Goal: Find specific page/section: Find specific page/section

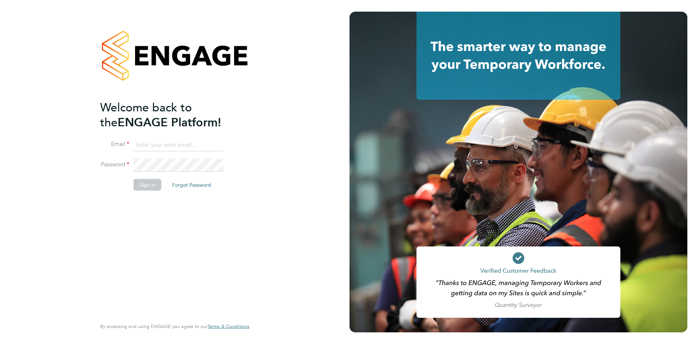
click at [175, 147] on input at bounding box center [179, 144] width 90 height 13
type input "michelle.suchley@berryrecruitment.co.uk"
click at [154, 186] on button "Sign In" at bounding box center [148, 185] width 28 height 12
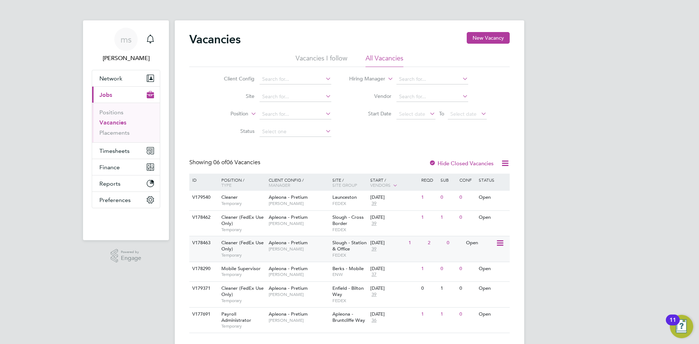
click at [317, 253] on div "Apleona - Pretium Tracy Sellick" at bounding box center [299, 245] width 64 height 19
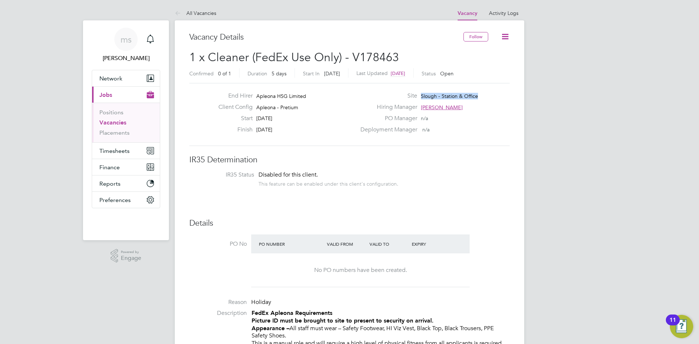
drag, startPoint x: 421, startPoint y: 94, endPoint x: 478, endPoint y: 95, distance: 56.5
click at [478, 95] on div "Site Slough - Station & Office" at bounding box center [434, 97] width 157 height 11
copy span "Slough - Station & Office"
click at [121, 78] on span "Network" at bounding box center [110, 78] width 23 height 7
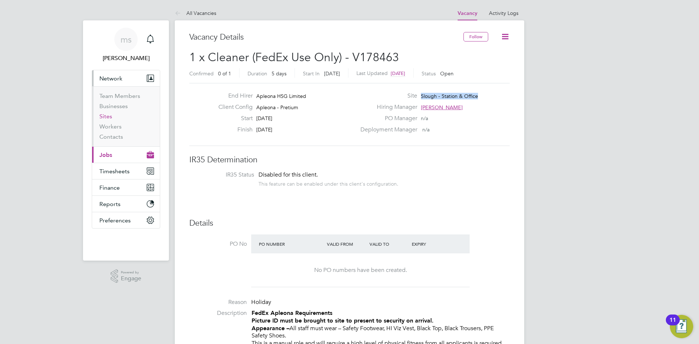
click at [107, 118] on link "Sites" at bounding box center [105, 116] width 13 height 7
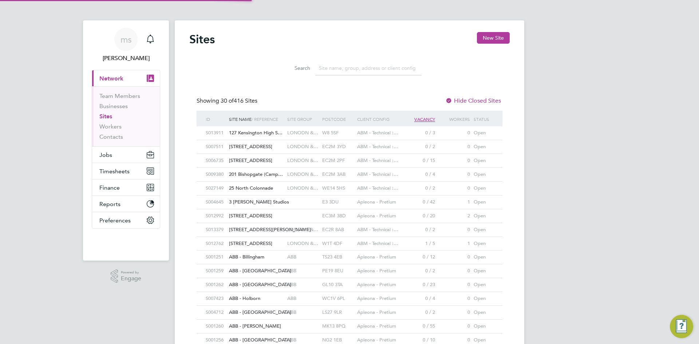
scroll to position [14, 35]
click at [367, 66] on input at bounding box center [368, 68] width 106 height 14
paste input "Slough - Station & Office"
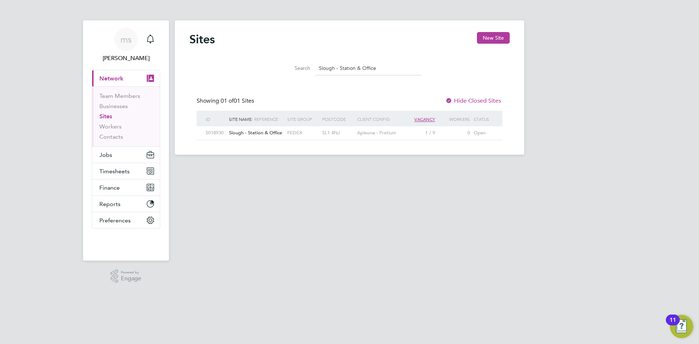
type input "Slough - Station & Office"
